Goal: Task Accomplishment & Management: Manage account settings

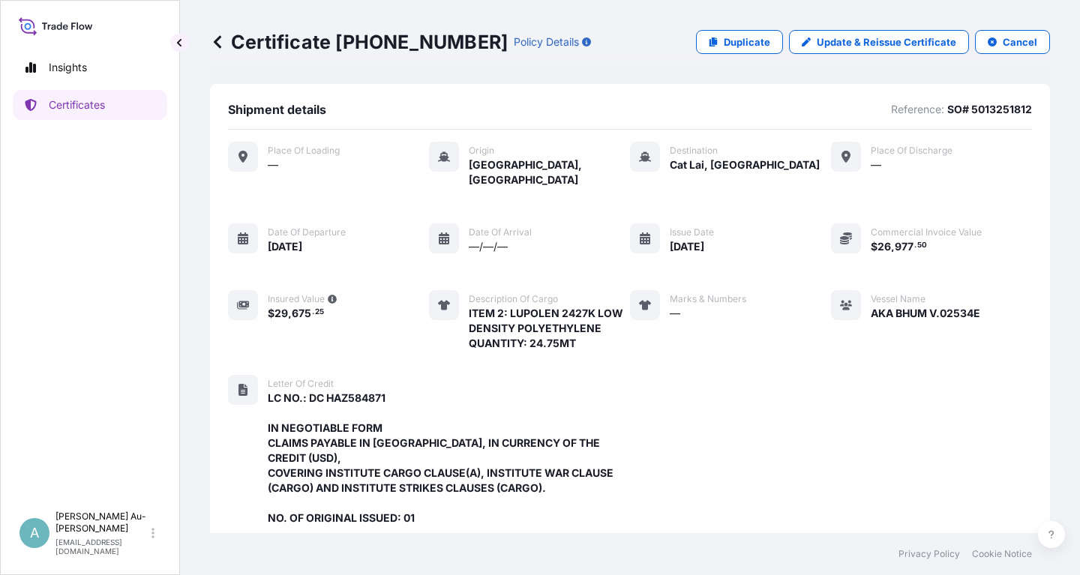
scroll to position [428, 0]
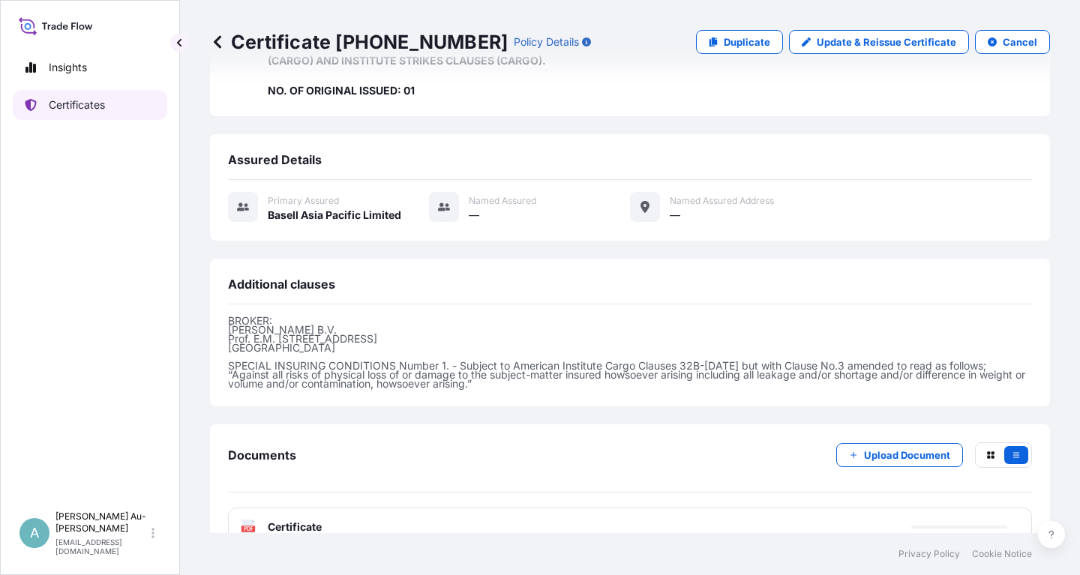
click at [79, 106] on p "Certificates" at bounding box center [77, 105] width 56 height 15
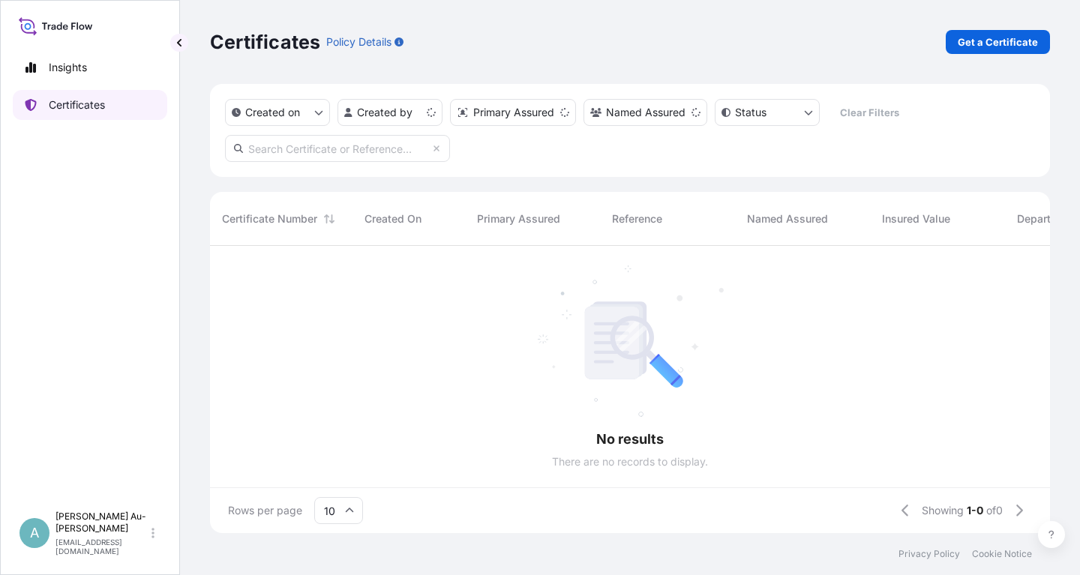
scroll to position [296, 840]
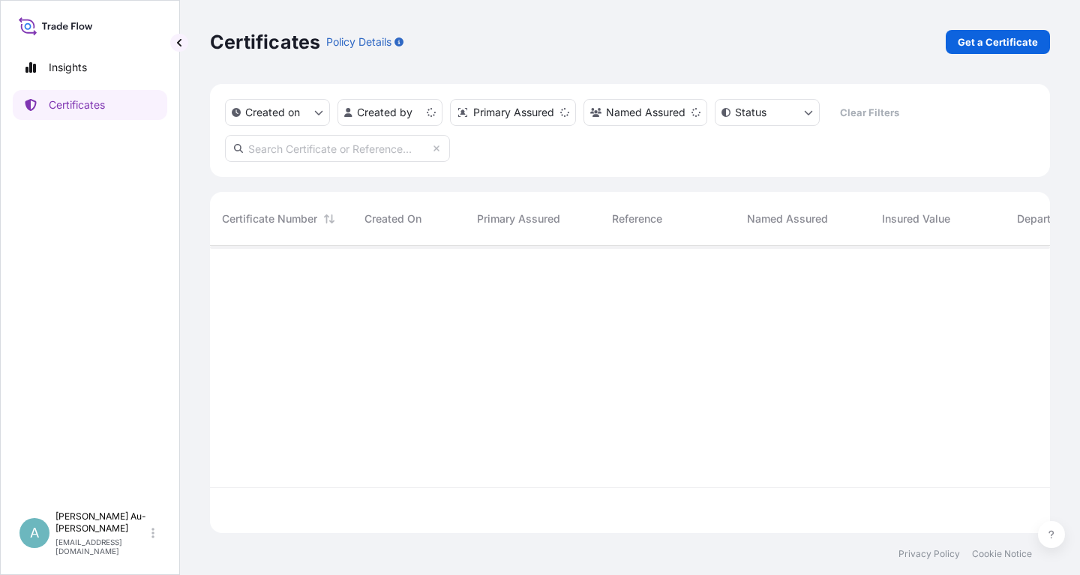
click at [350, 155] on input "text" at bounding box center [337, 148] width 225 height 27
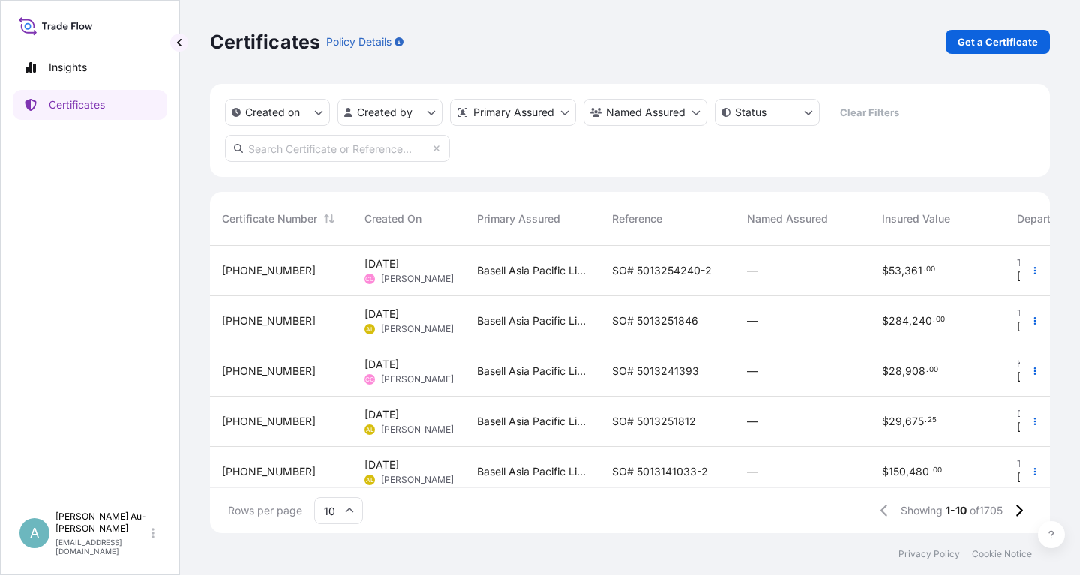
click at [331, 156] on input "text" at bounding box center [337, 148] width 225 height 27
type input "1769-1"
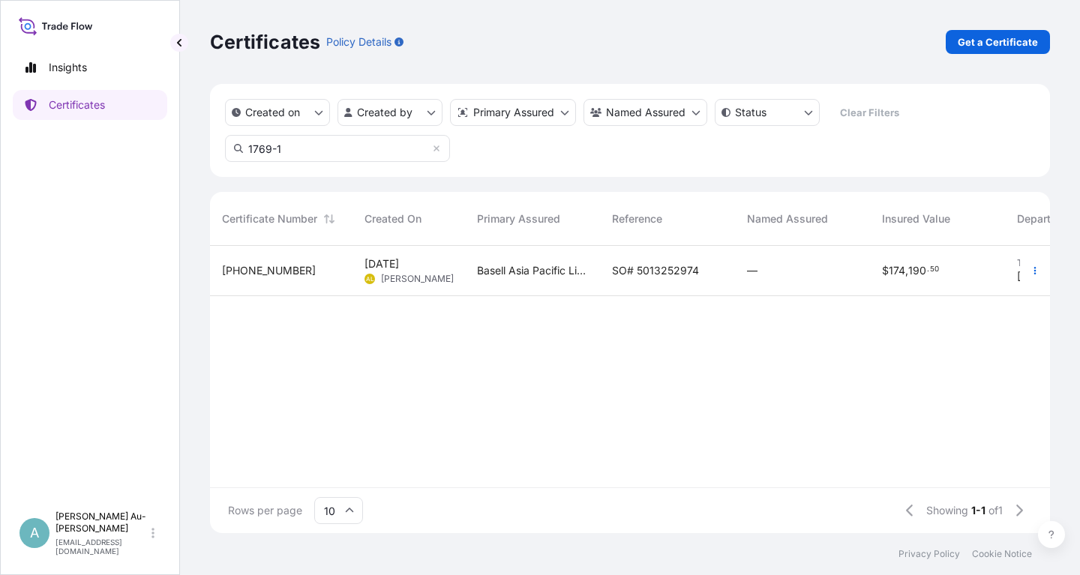
click at [551, 278] on div "Basell Asia Pacific Limited" at bounding box center [532, 271] width 135 height 50
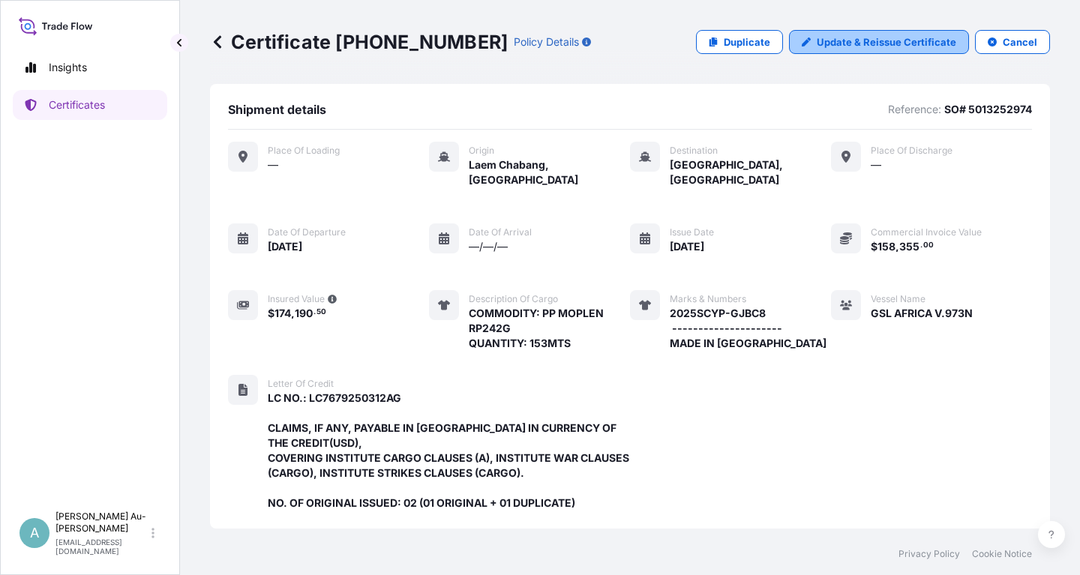
click at [869, 44] on p "Update & Reissue Certificate" at bounding box center [887, 42] width 140 height 15
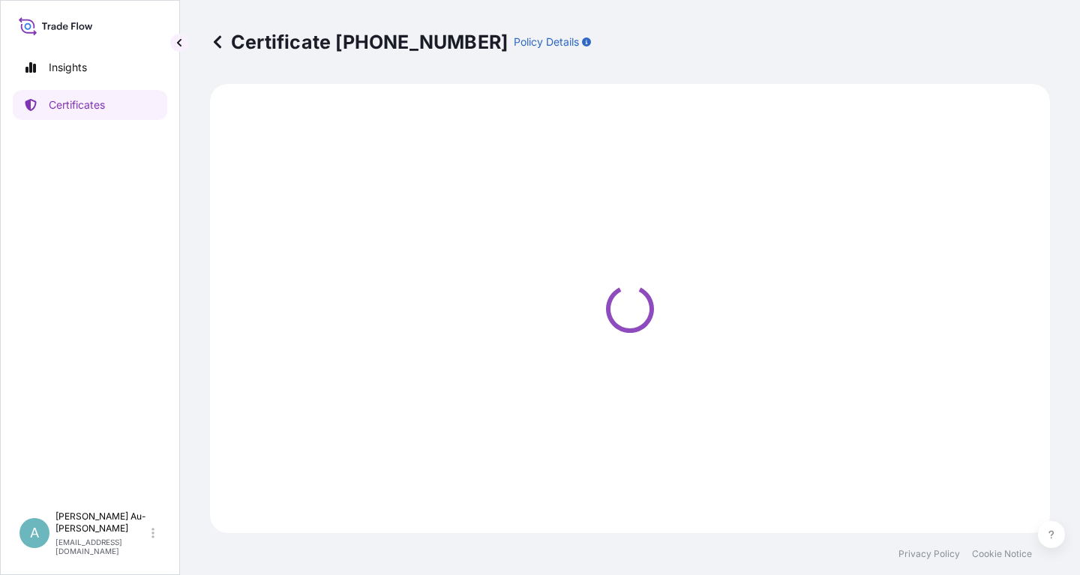
select select "Sea"
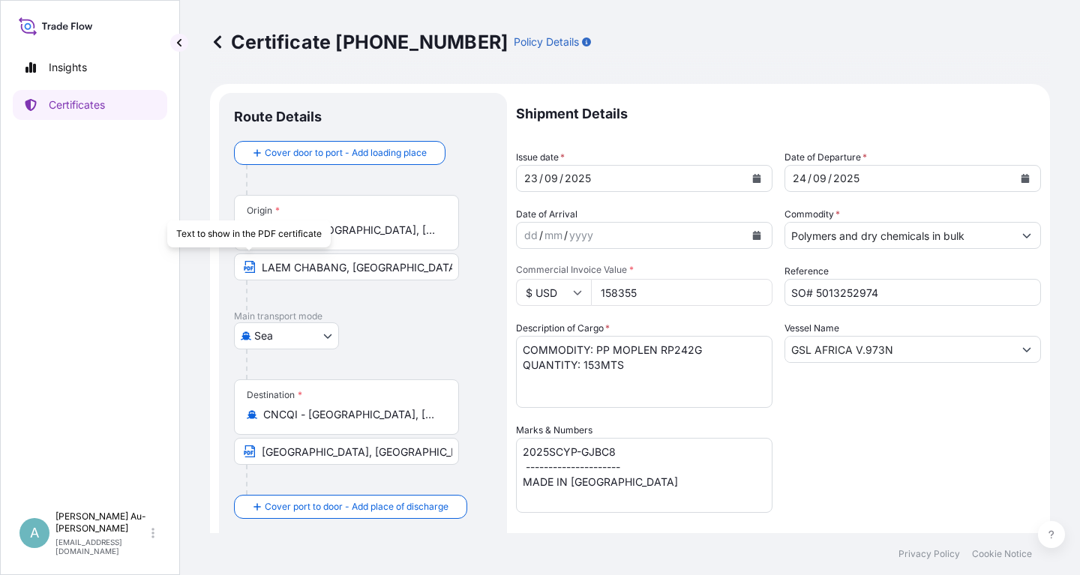
select select "32034"
click at [758, 177] on icon "Calendar" at bounding box center [756, 178] width 9 height 9
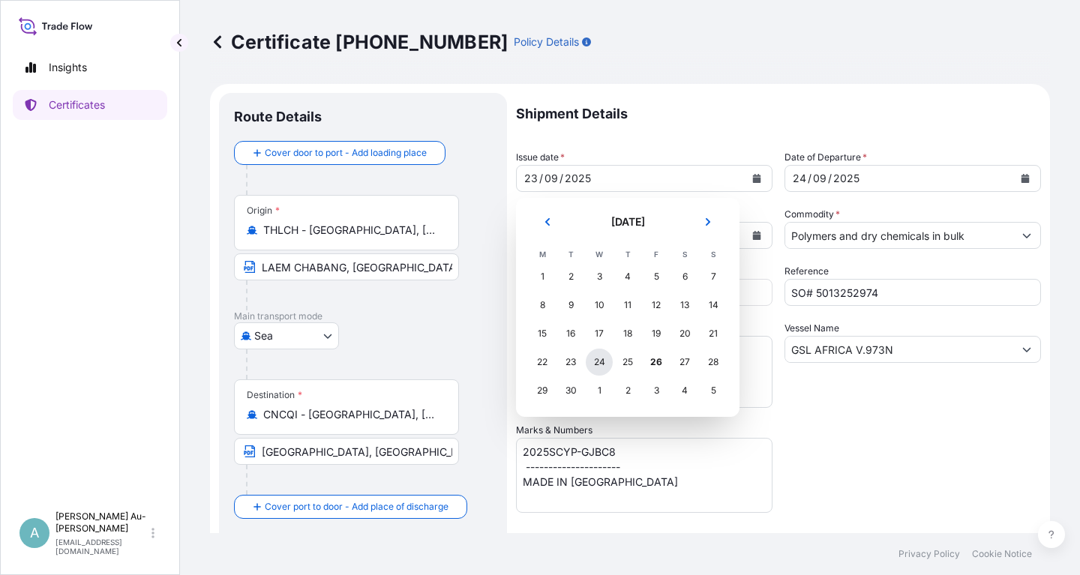
click at [595, 365] on div "24" at bounding box center [599, 362] width 27 height 27
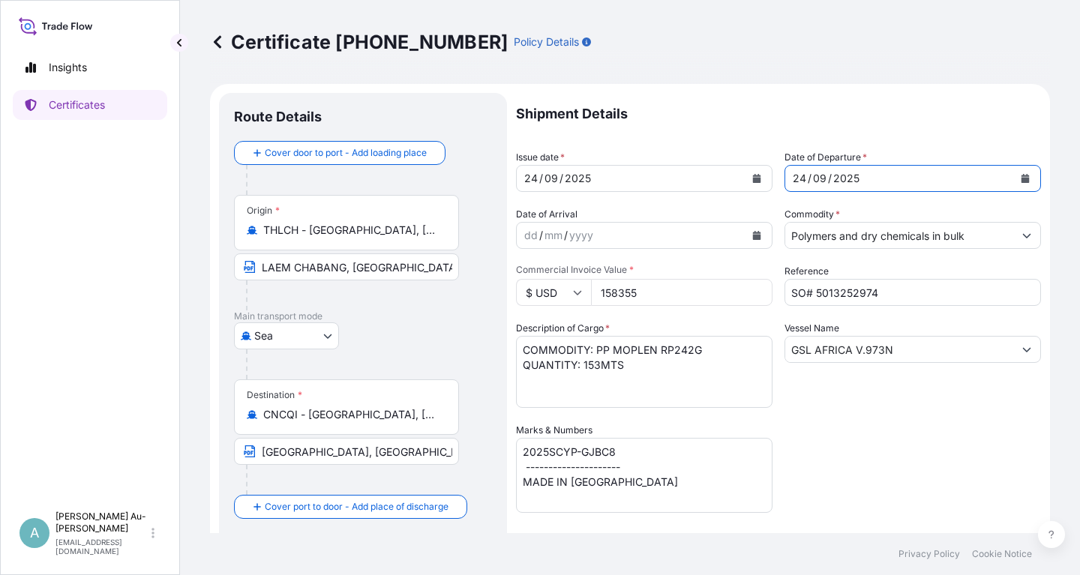
click at [1031, 182] on button "Calendar" at bounding box center [1025, 179] width 24 height 24
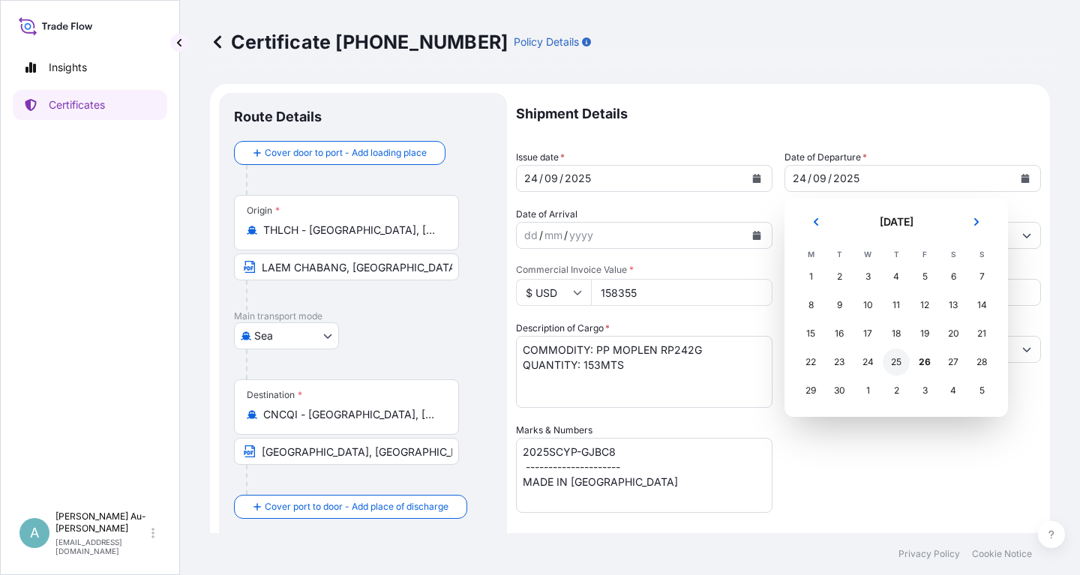
click at [896, 361] on div "25" at bounding box center [896, 362] width 27 height 27
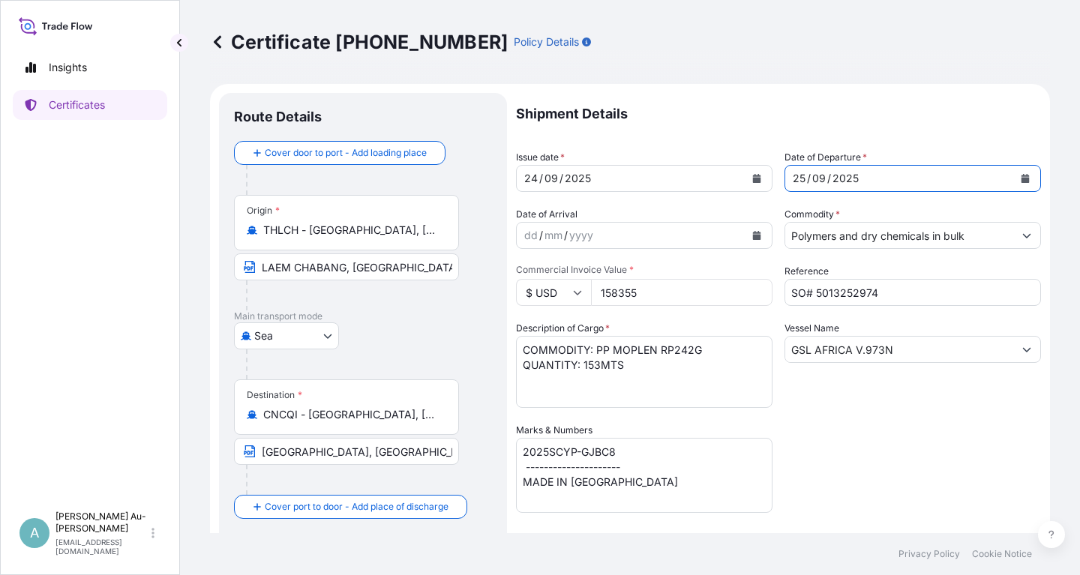
drag, startPoint x: 851, startPoint y: 436, endPoint x: 848, endPoint y: 423, distance: 12.9
click at [850, 435] on div "Shipment Details Issue date * [DATE] Date of Departure * [DATE] Date of Arrival…" at bounding box center [778, 479] width 525 height 772
drag, startPoint x: 911, startPoint y: 356, endPoint x: 770, endPoint y: 358, distance: 141.8
click at [785, 358] on input "GSL AFRICA V.973N" at bounding box center [899, 349] width 228 height 27
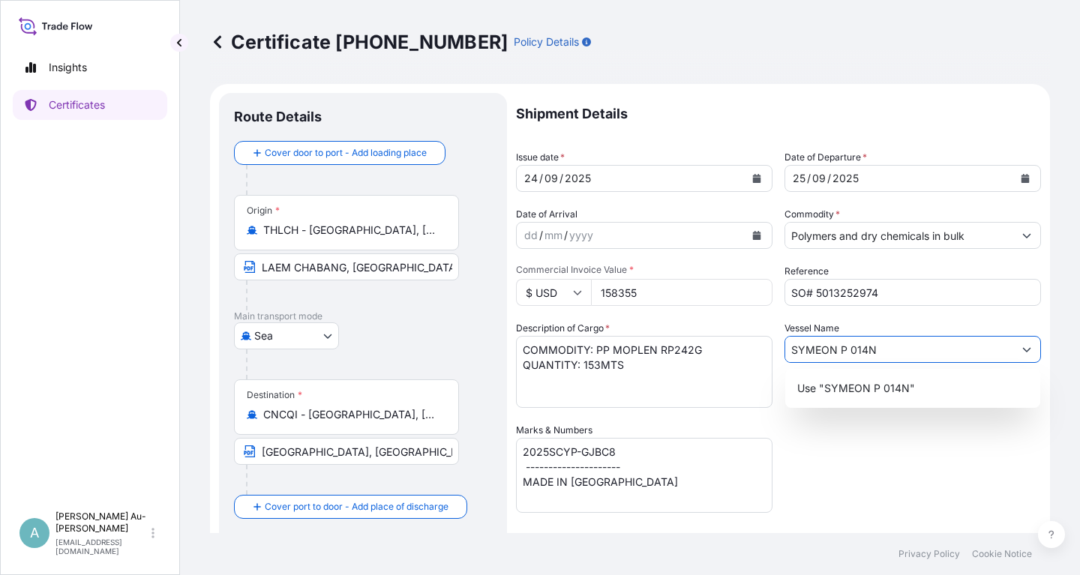
type input "SYMEON P 014N"
click at [930, 445] on div "Shipment Details Issue date * [DATE] Date of Departure * [DATE] Date of Arrival…" at bounding box center [778, 479] width 525 height 772
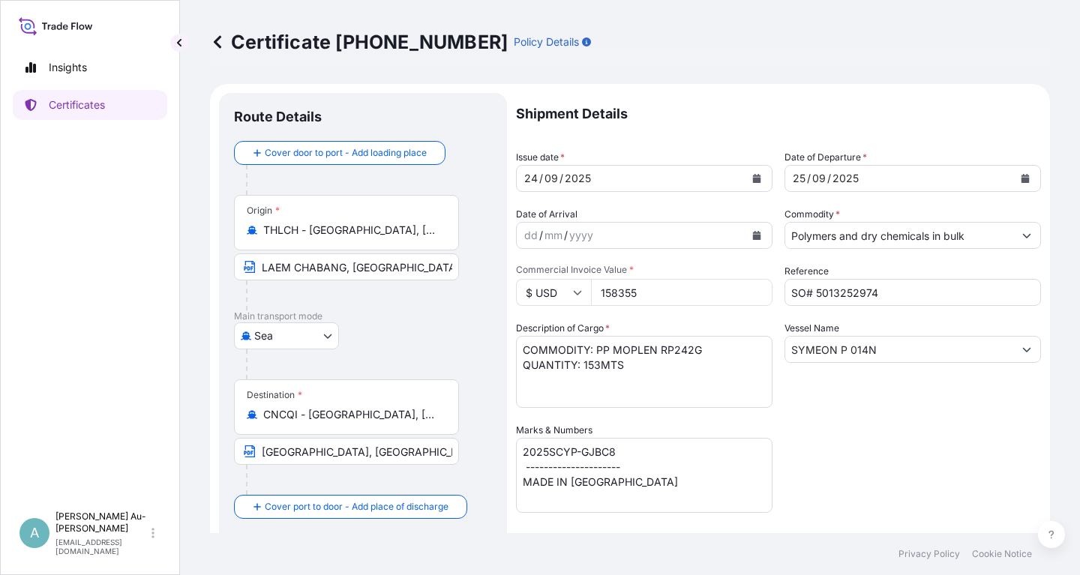
click at [834, 442] on div "Shipment Details Issue date * [DATE] Date of Departure * [DATE] Date of Arrival…" at bounding box center [778, 479] width 525 height 772
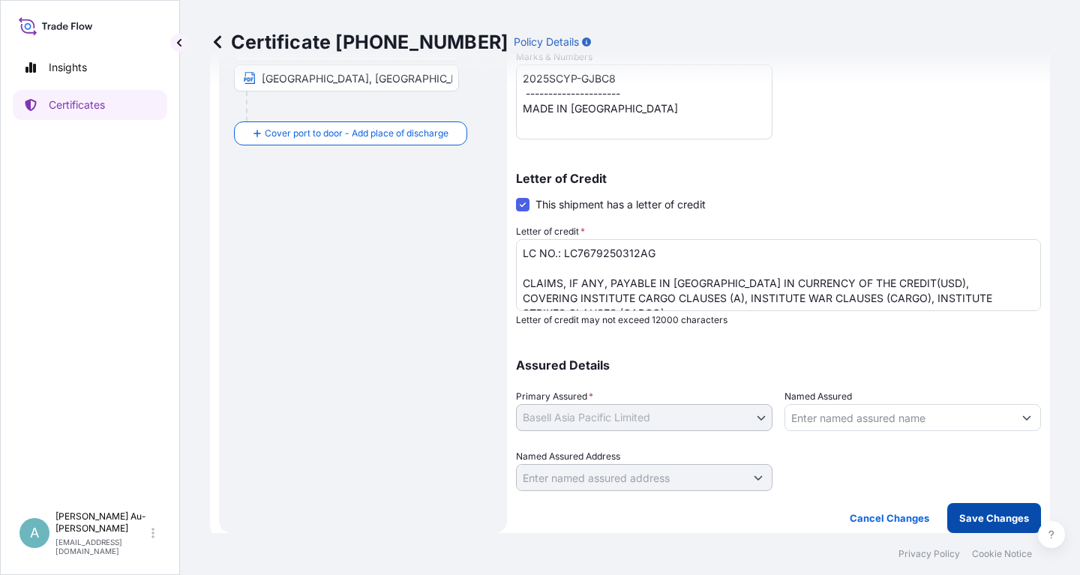
click at [983, 520] on p "Save Changes" at bounding box center [994, 518] width 70 height 15
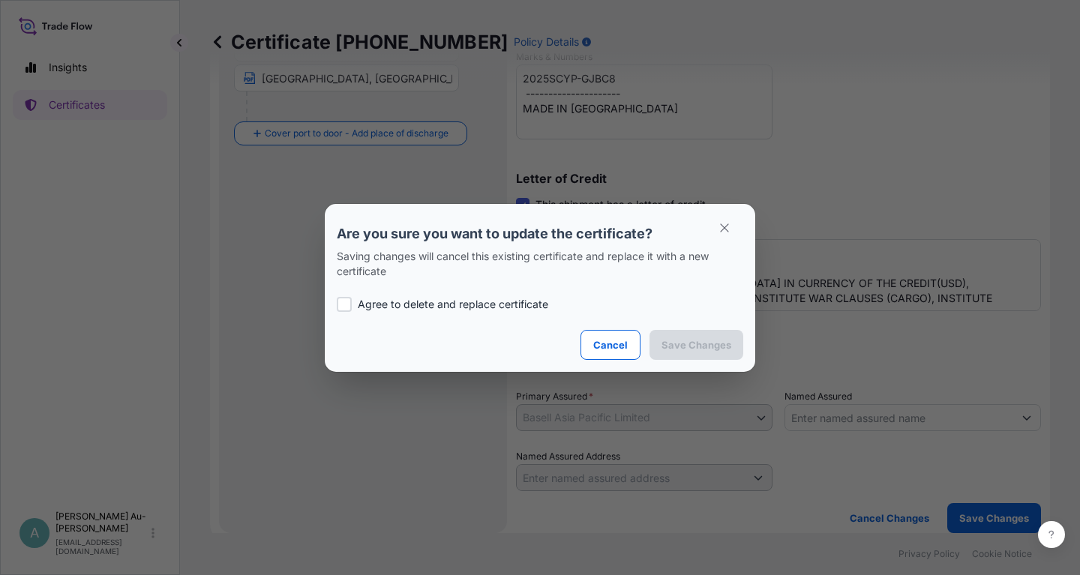
click at [368, 305] on p "Agree to delete and replace certificate" at bounding box center [453, 304] width 191 height 15
checkbox input "true"
click at [689, 340] on p "Save Changes" at bounding box center [697, 345] width 70 height 15
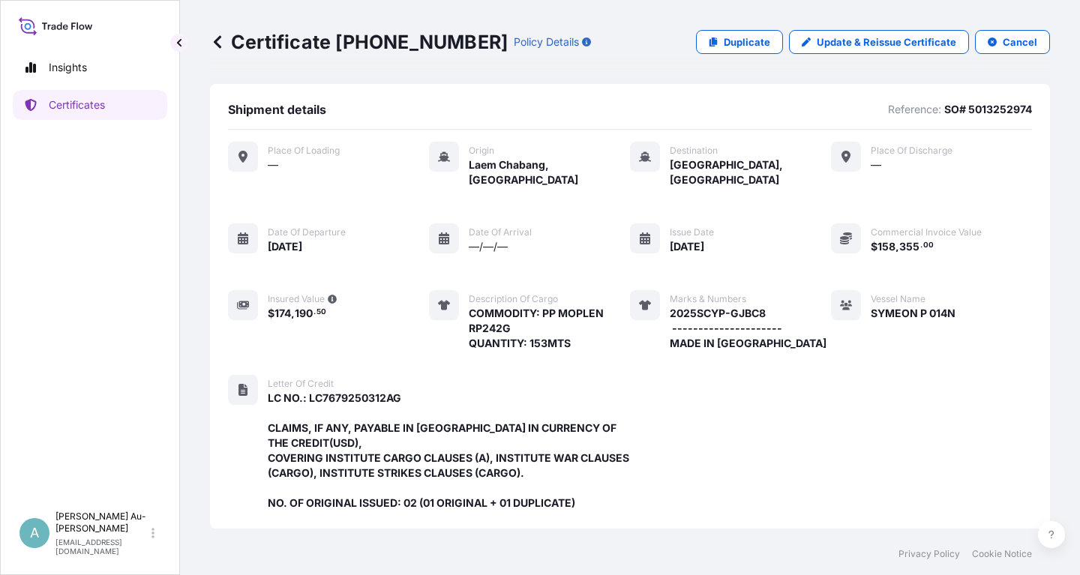
scroll to position [428, 0]
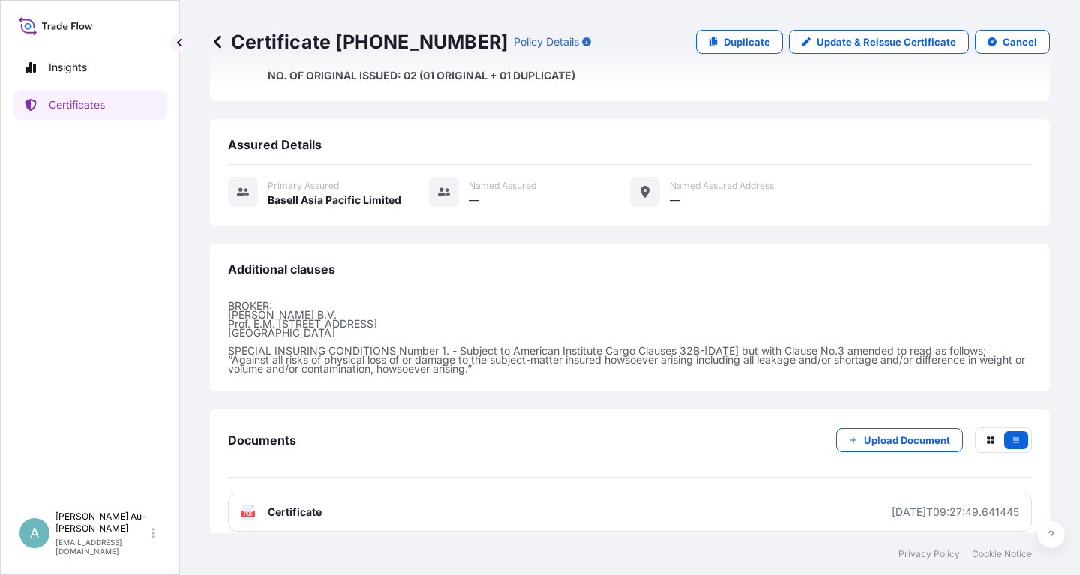
click at [362, 494] on link "PDF Certificate [DATE]T09:27:49.641445" at bounding box center [630, 512] width 804 height 39
